Goal: Browse casually

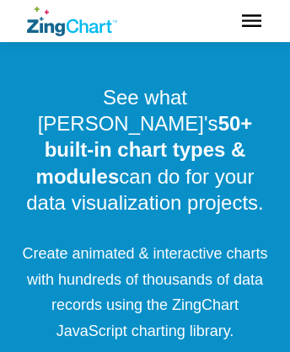
scroll to position [777, 0]
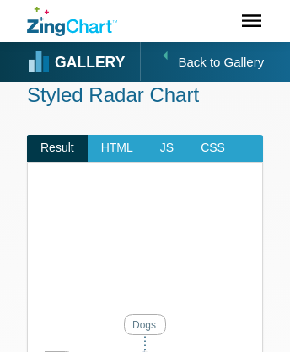
click at [72, 20] on icon "ZingChart Logo. Click to return to the homepage" at bounding box center [89, 26] width 45 height 14
